Goal: Task Accomplishment & Management: Complete application form

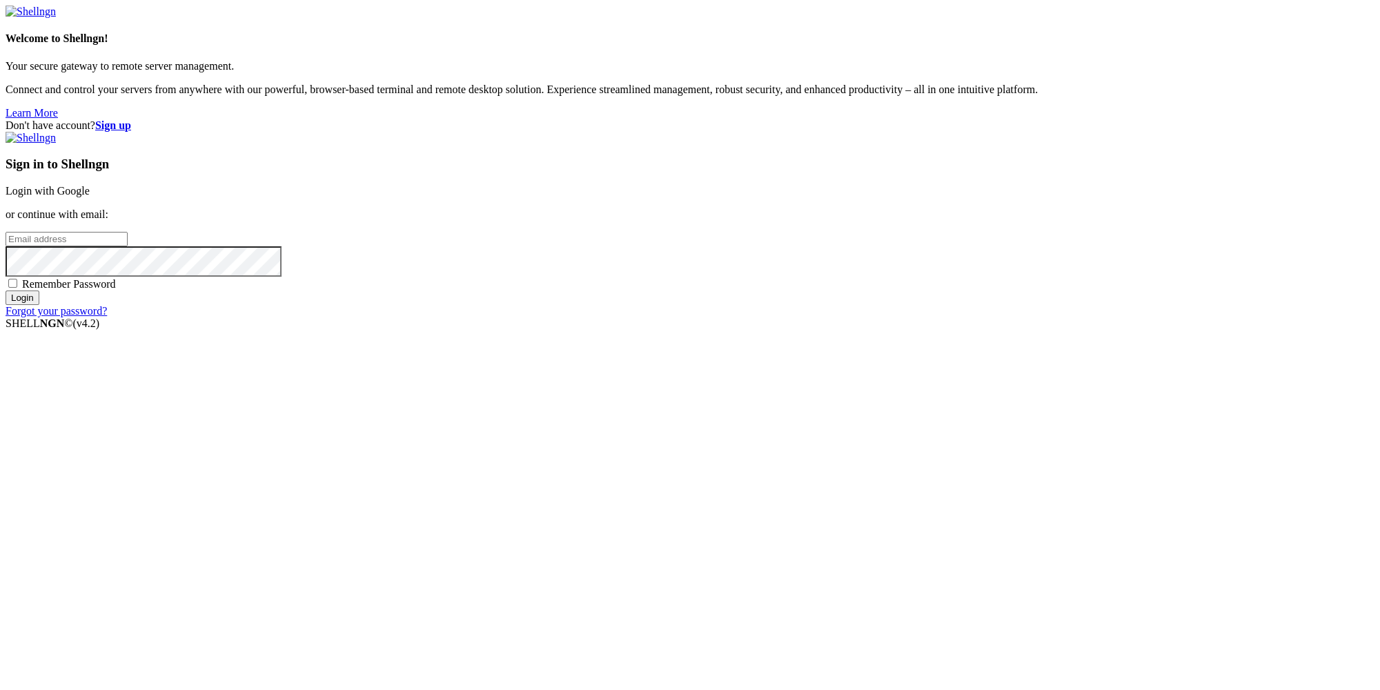
click at [128, 246] on input "email" at bounding box center [67, 239] width 122 height 14
paste input "[EMAIL_ADDRESS][DOMAIN_NAME]"
type input "[EMAIL_ADDRESS][DOMAIN_NAME]"
click at [131, 119] on strong "Sign up" at bounding box center [113, 125] width 36 height 12
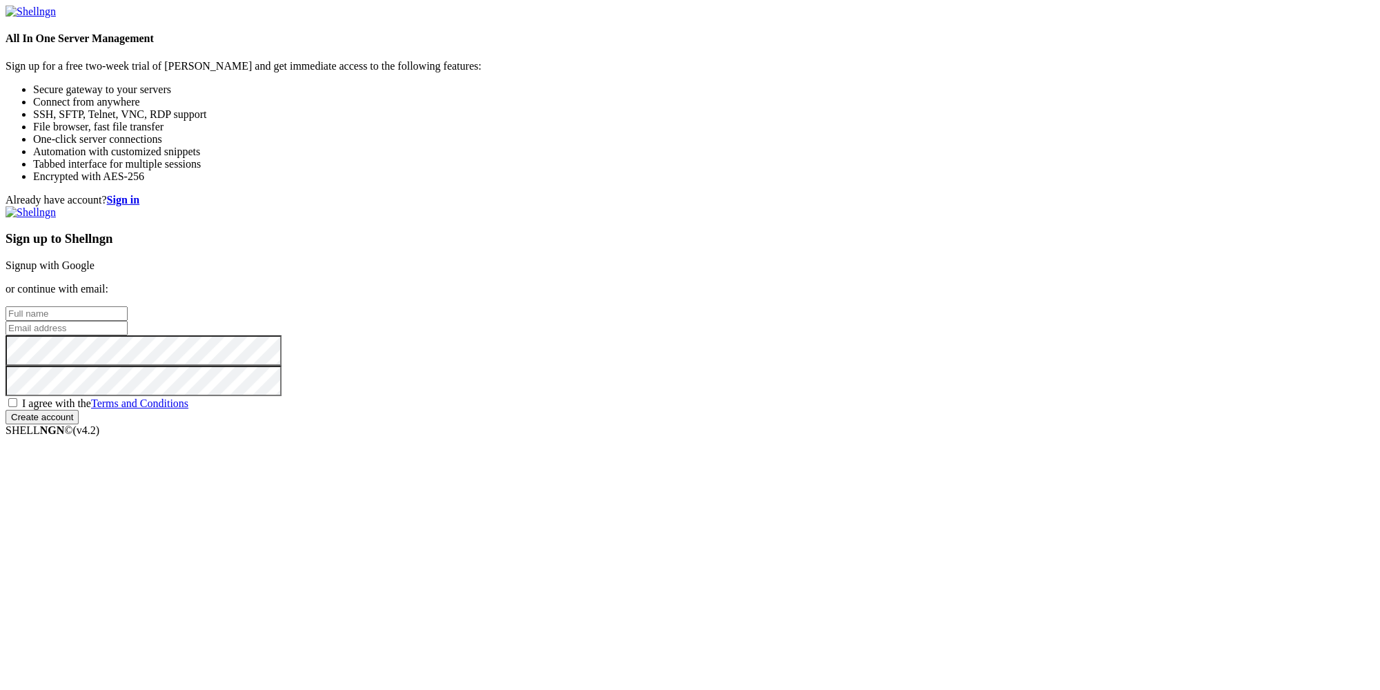
click at [128, 306] on input "text" at bounding box center [67, 313] width 122 height 14
paste input "[EMAIL_ADDRESS][DOMAIN_NAME]"
type input "[EMAIL_ADDRESS][DOMAIN_NAME]"
click at [128, 335] on input "email" at bounding box center [67, 328] width 122 height 14
paste input "[EMAIL_ADDRESS][DOMAIN_NAME]"
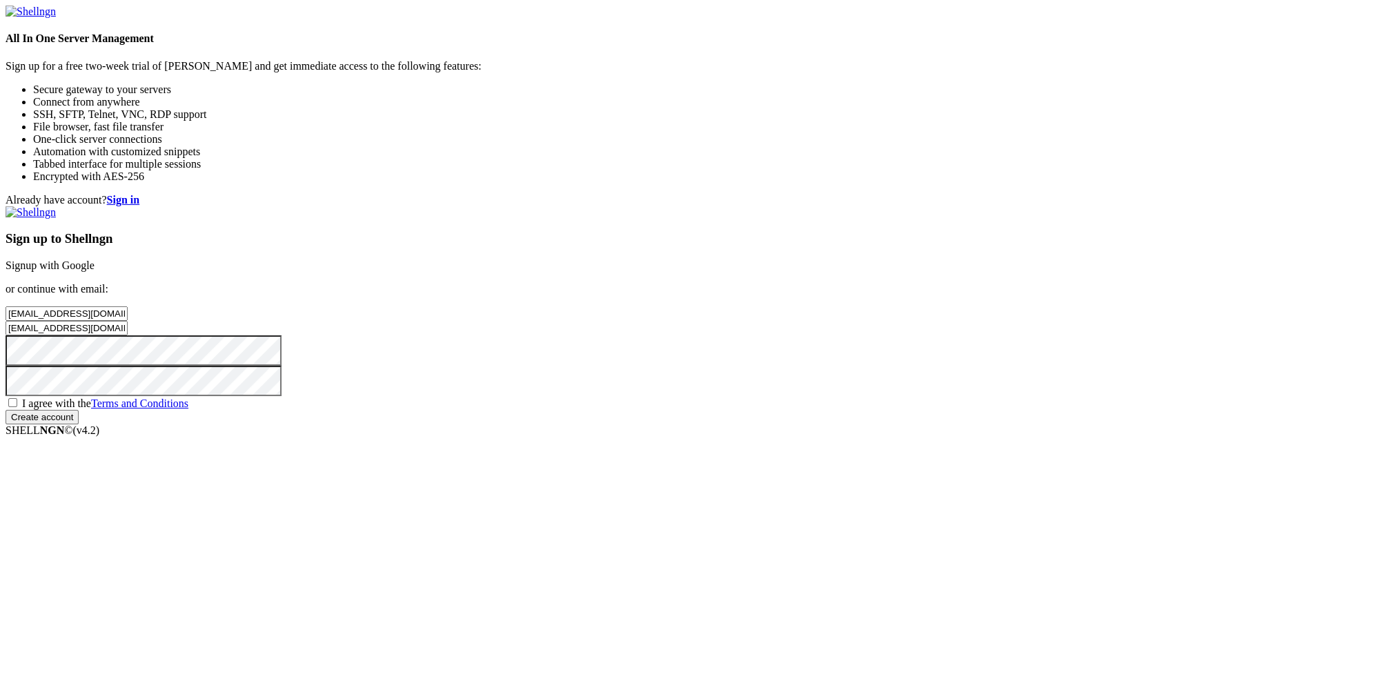
type input "[EMAIL_ADDRESS][DOMAIN_NAME]"
click at [188, 409] on span "I agree with the Terms and Conditions" at bounding box center [105, 404] width 166 height 12
click at [17, 407] on input "I agree with the Terms and Conditions" at bounding box center [12, 402] width 9 height 9
checkbox input "true"
click at [79, 424] on input "Create account" at bounding box center [42, 417] width 73 height 14
